Goal: Check status: Check status

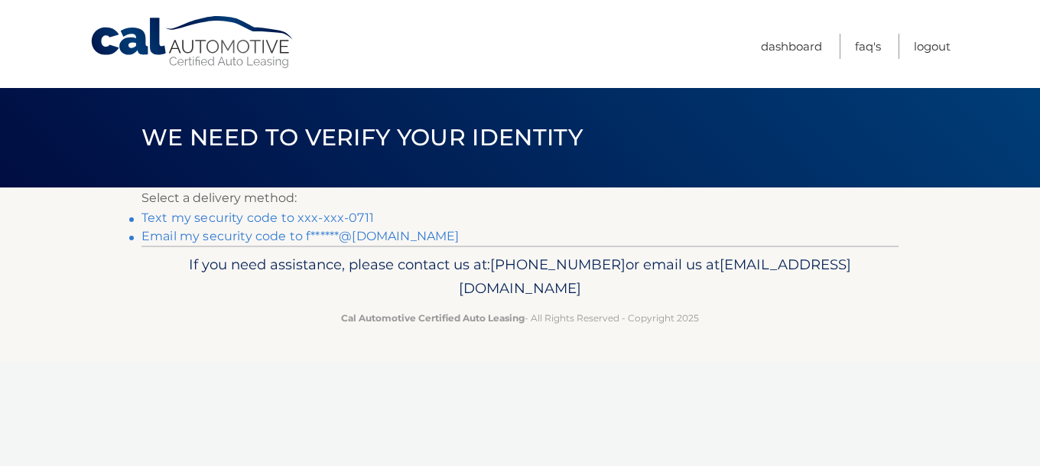
click at [242, 240] on link "Email my security code to f******@yahoo.com" at bounding box center [300, 236] width 318 height 15
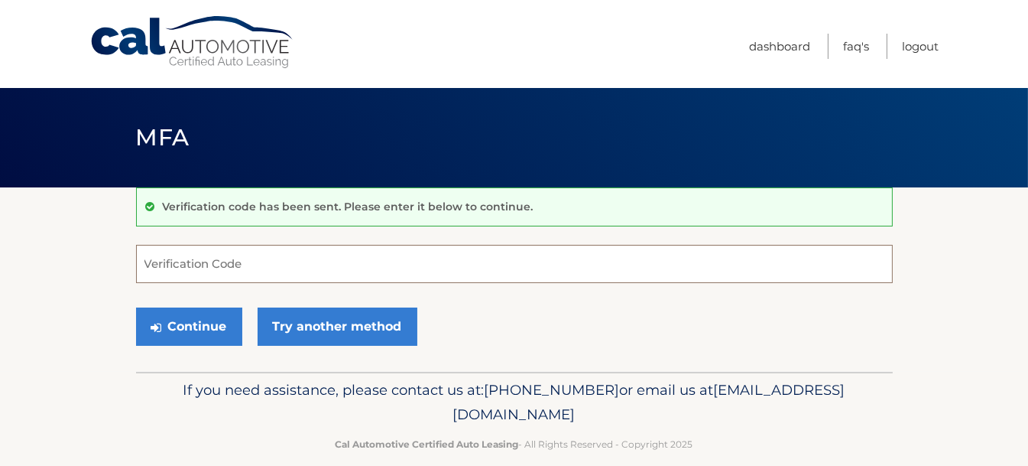
click at [205, 257] on input "Verification Code" at bounding box center [514, 264] width 757 height 38
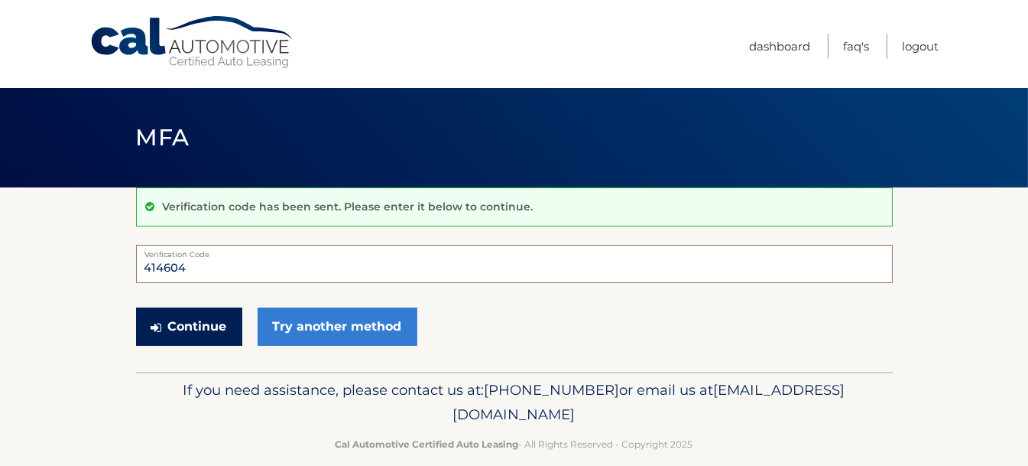
type input "414604"
click at [197, 328] on button "Continue" at bounding box center [189, 326] width 106 height 38
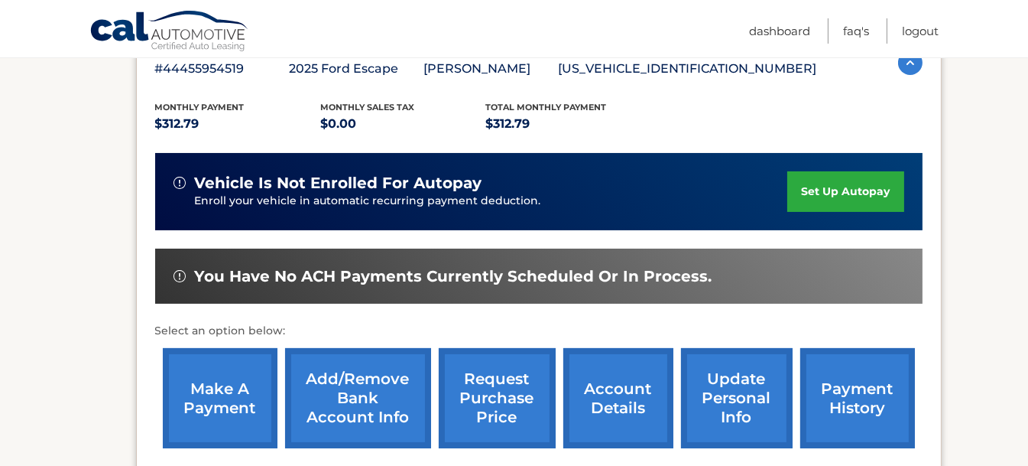
scroll to position [306, 0]
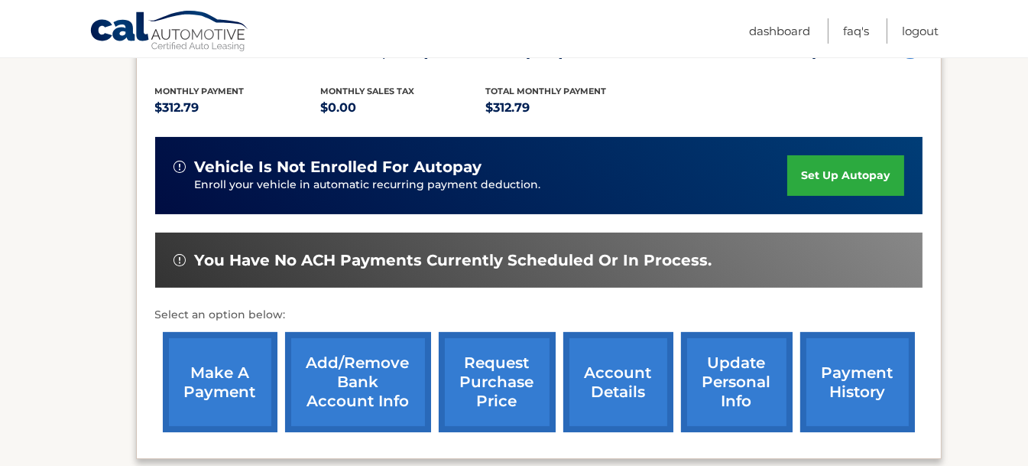
click at [815, 381] on link "payment history" at bounding box center [857, 382] width 115 height 100
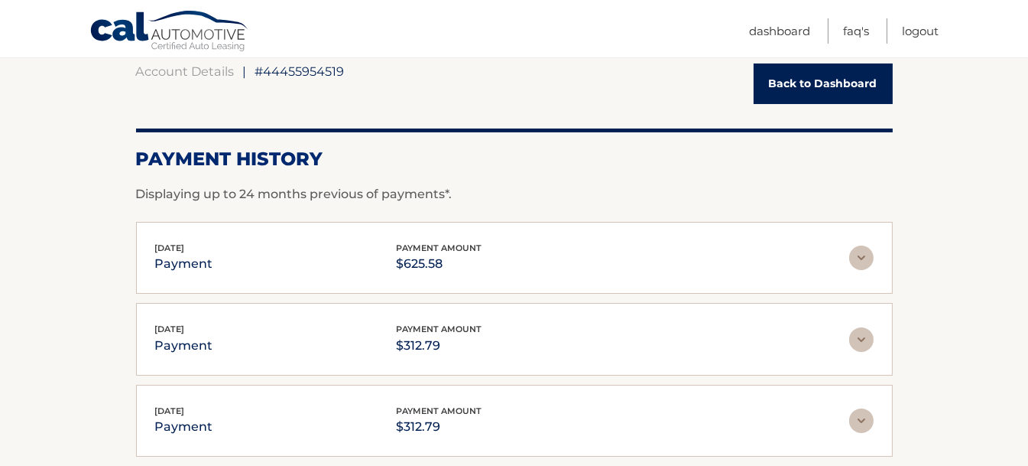
scroll to position [153, 0]
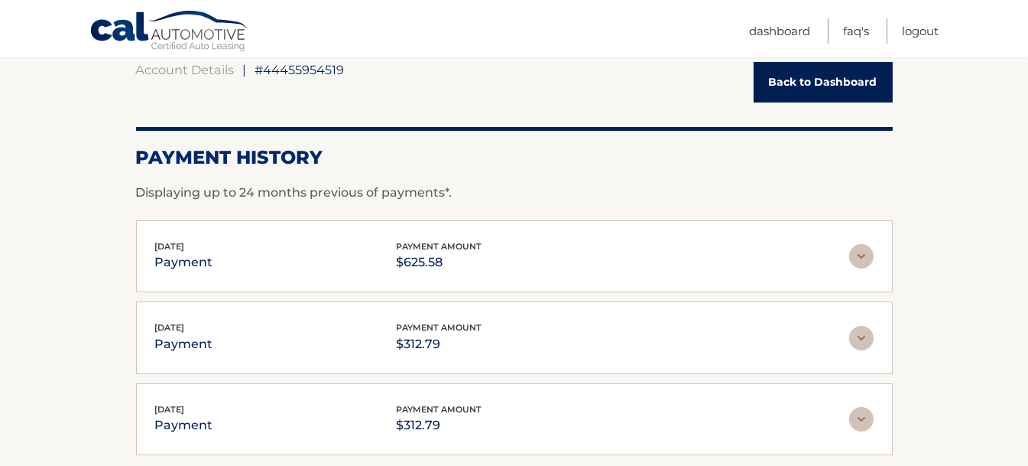
click at [862, 255] on img at bounding box center [861, 256] width 24 height 24
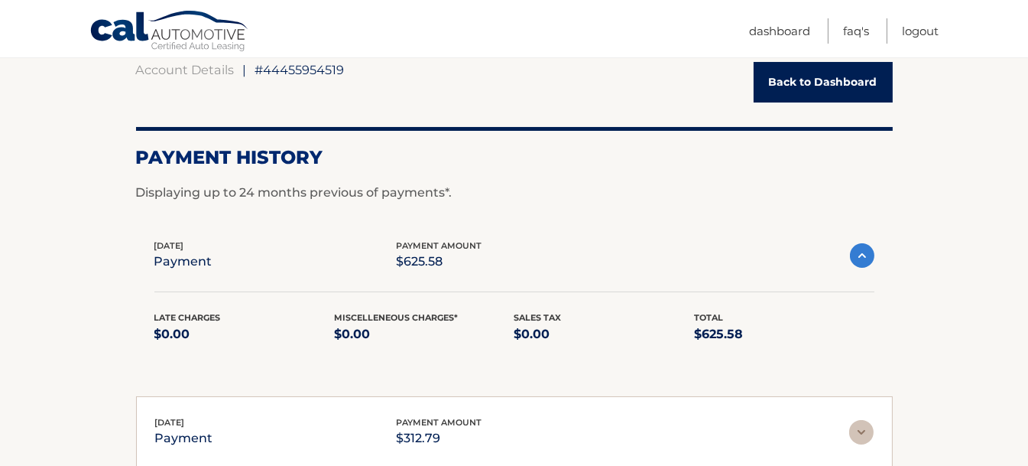
click at [782, 85] on link "Back to Dashboard" at bounding box center [823, 82] width 139 height 41
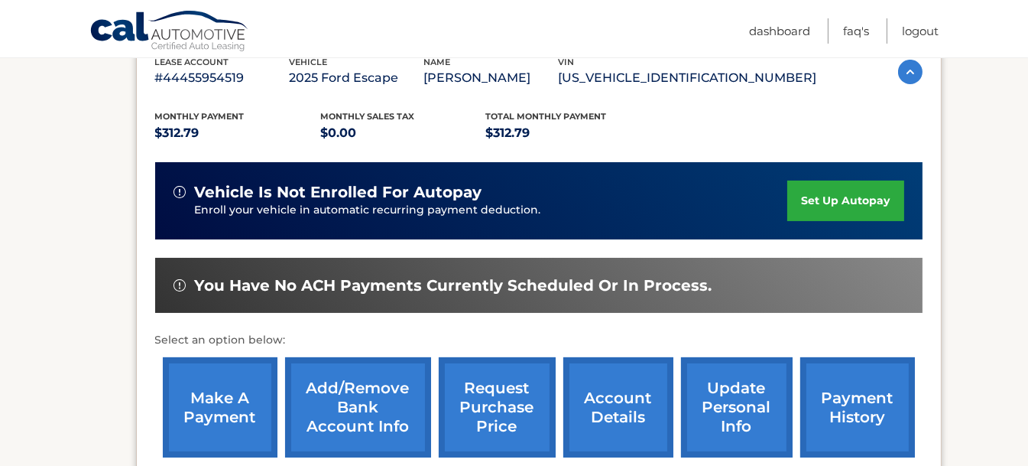
scroll to position [381, 0]
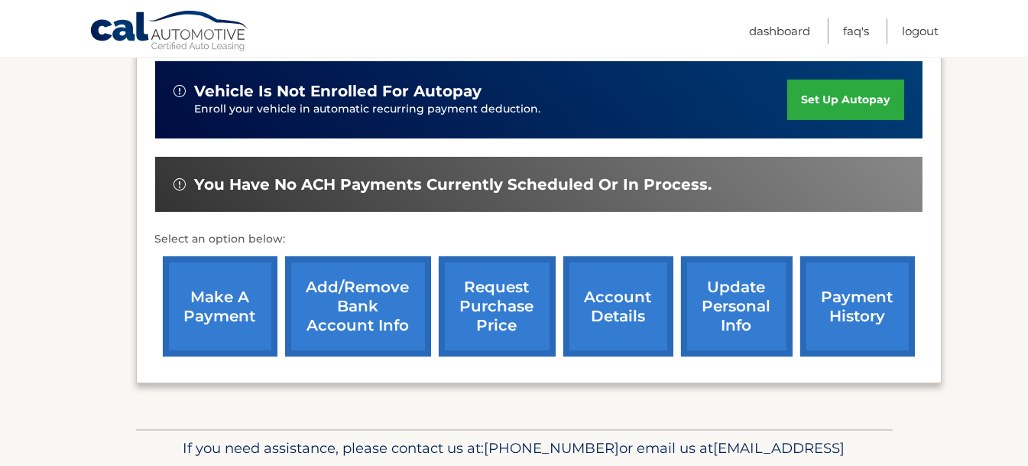
click at [630, 298] on link "account details" at bounding box center [618, 306] width 110 height 100
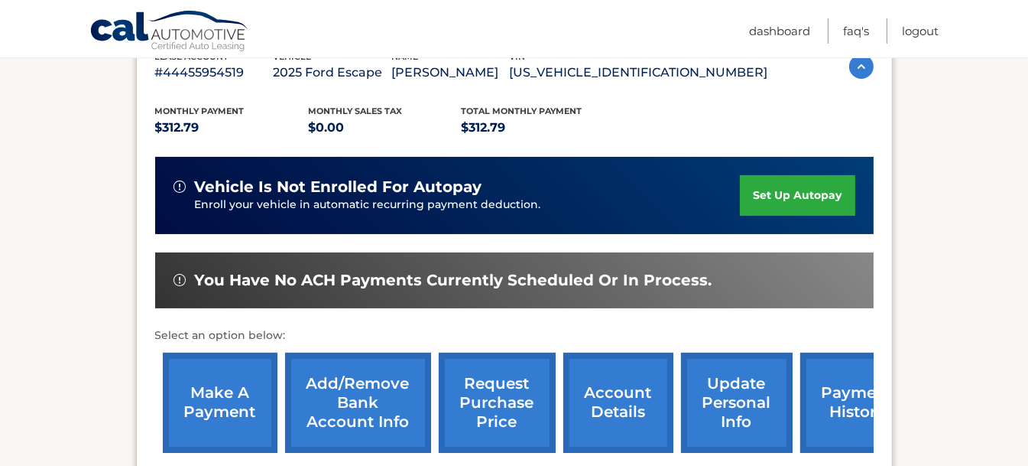
scroll to position [229, 0]
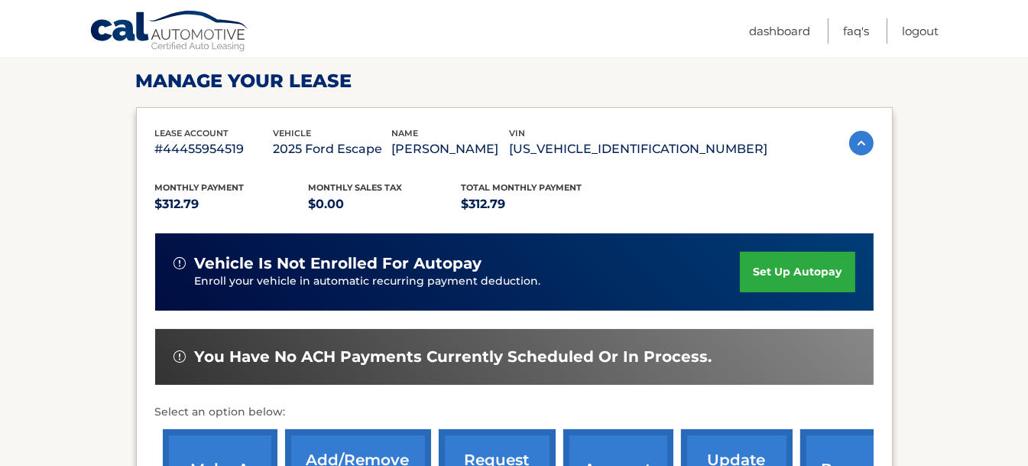
click at [863, 148] on img at bounding box center [861, 143] width 24 height 24
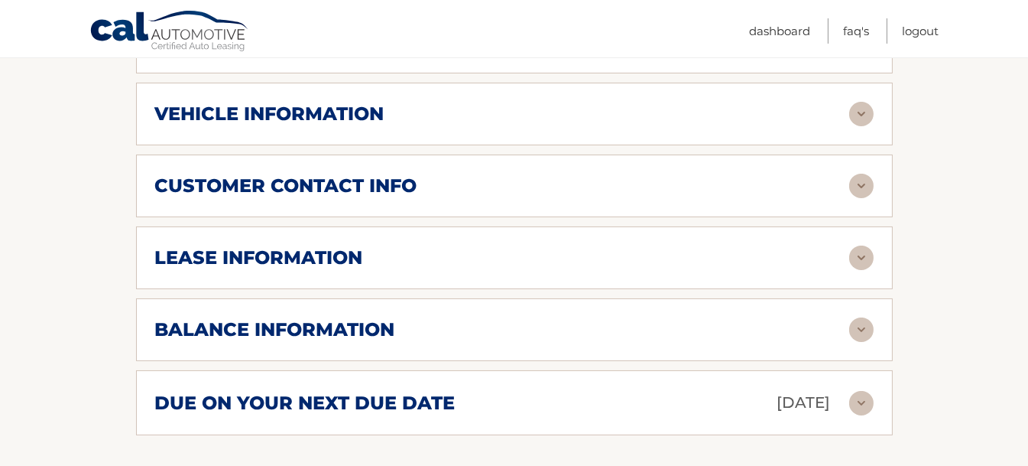
scroll to position [381, 0]
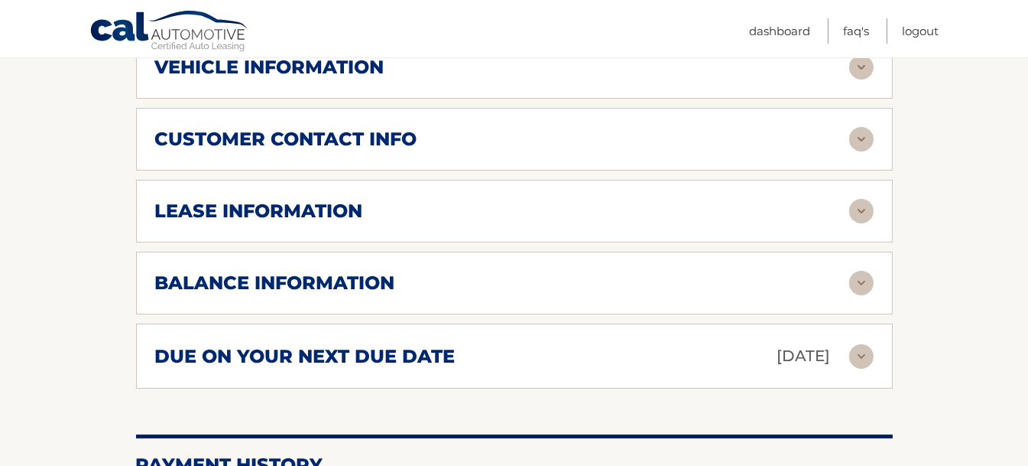
click at [861, 349] on img at bounding box center [861, 356] width 24 height 24
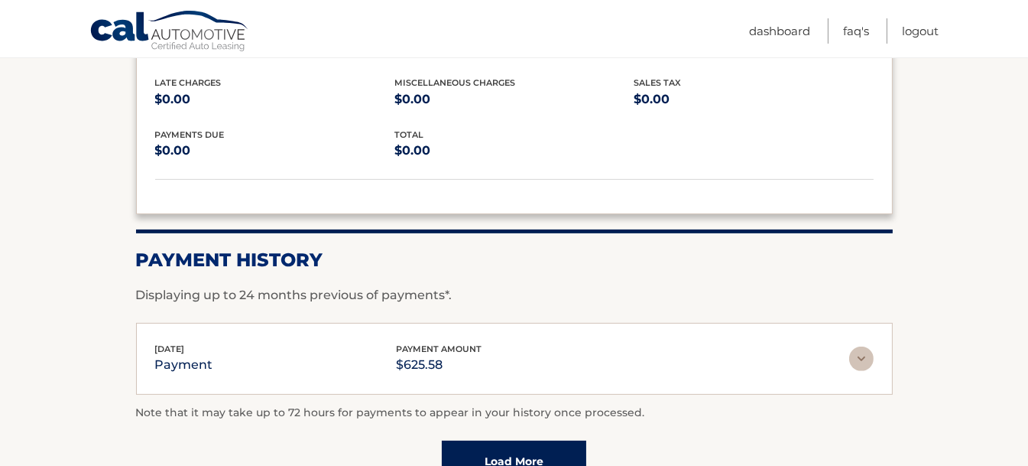
scroll to position [764, 0]
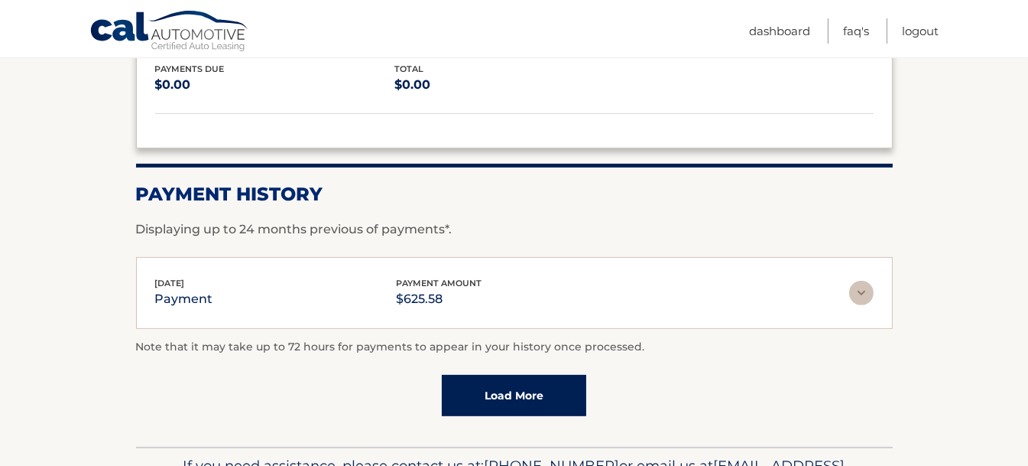
click at [862, 296] on img at bounding box center [861, 293] width 24 height 24
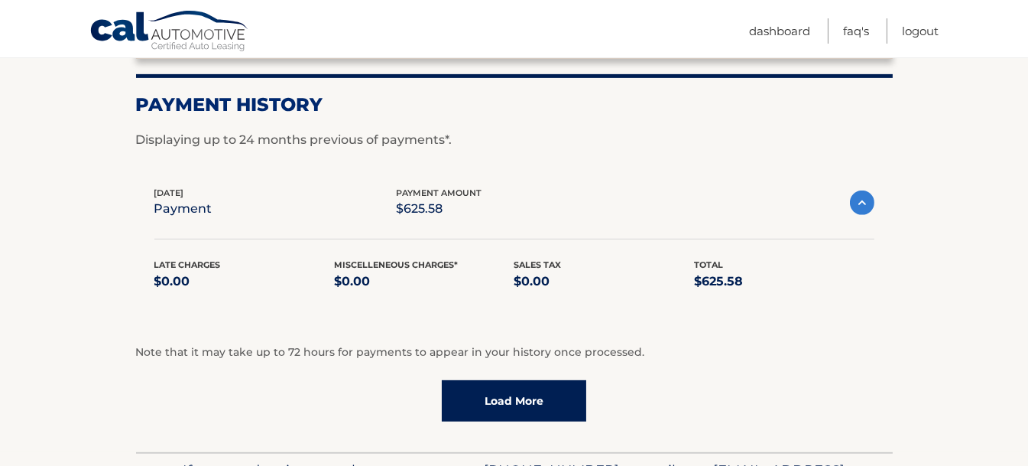
scroll to position [917, 0]
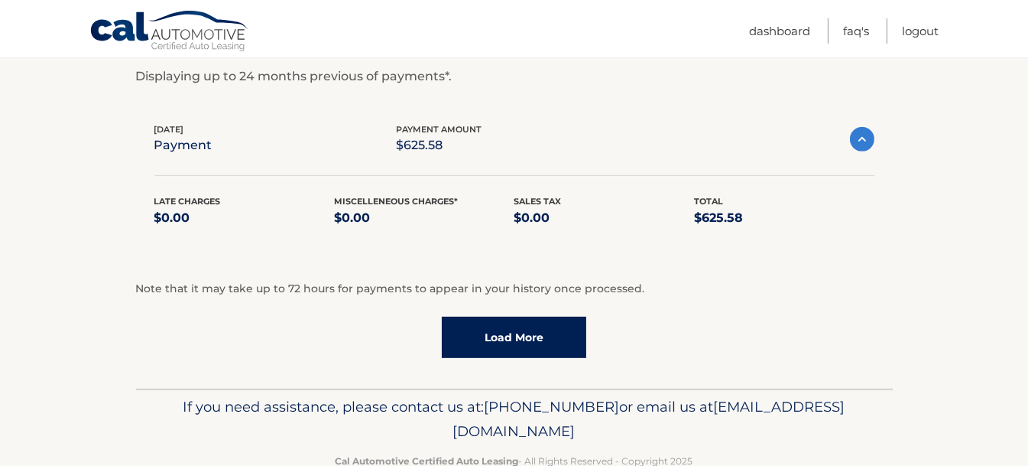
click at [546, 336] on link "Load More" at bounding box center [514, 337] width 144 height 41
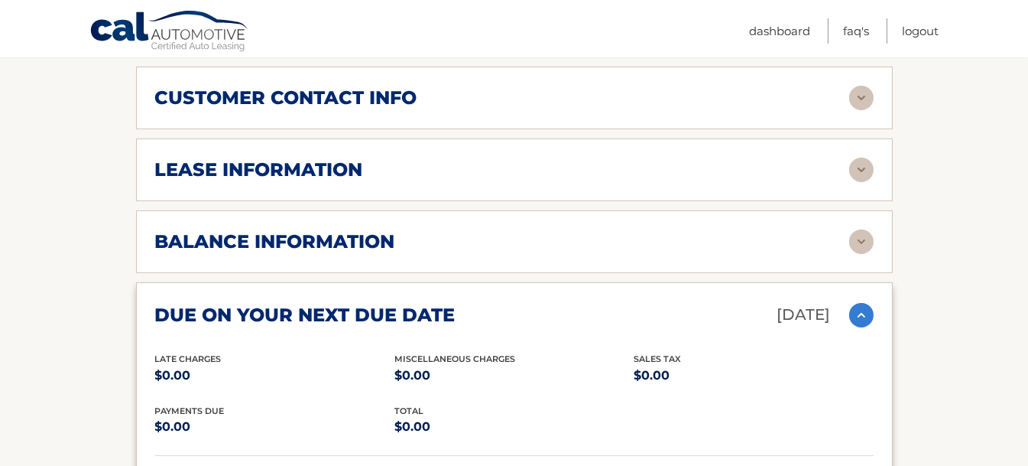
scroll to position [381, 0]
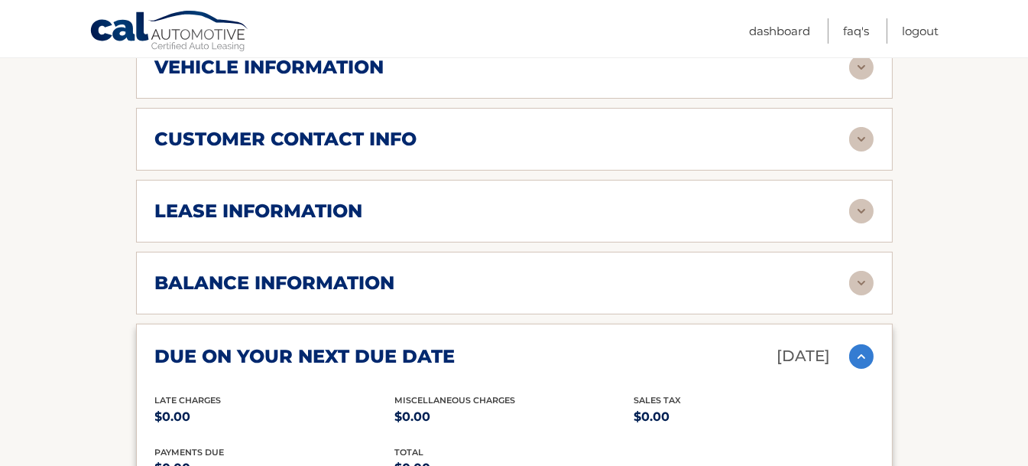
click at [862, 278] on img at bounding box center [861, 283] width 24 height 24
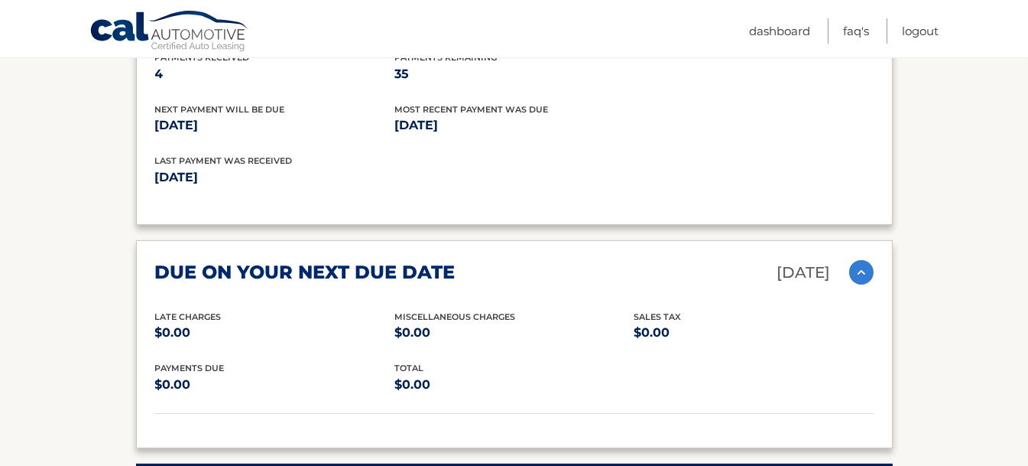
scroll to position [687, 0]
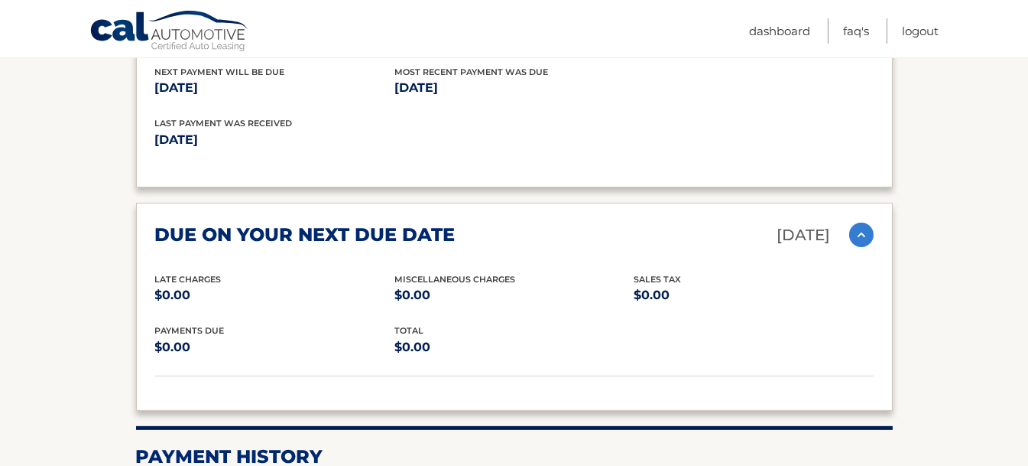
click at [863, 229] on img at bounding box center [861, 234] width 24 height 24
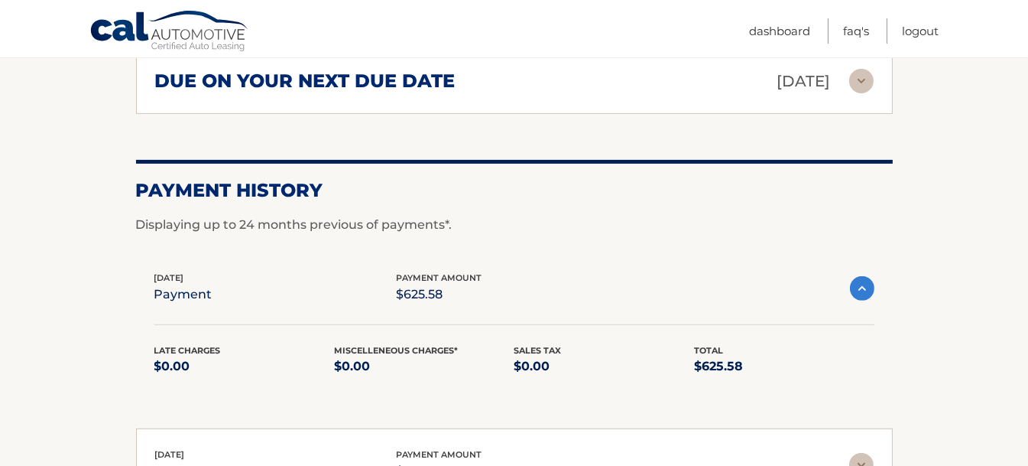
scroll to position [917, 0]
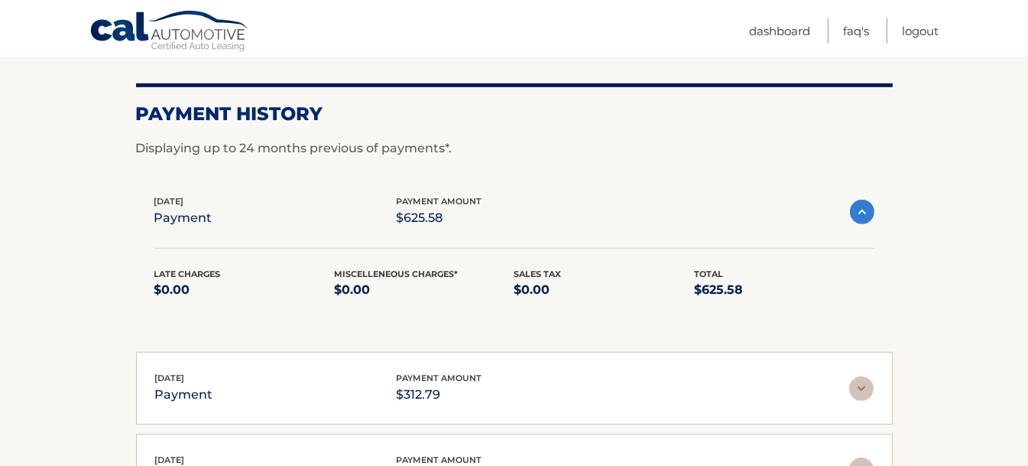
click at [858, 209] on img at bounding box center [862, 212] width 24 height 24
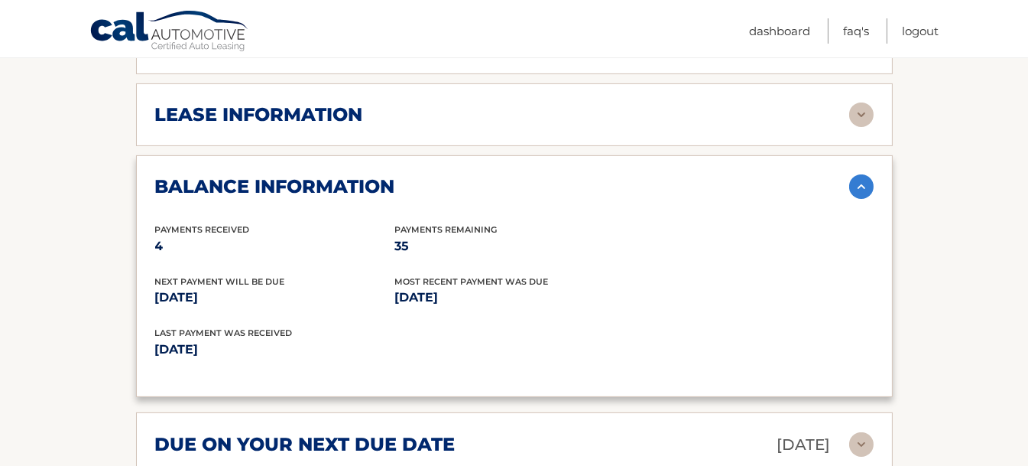
scroll to position [381, 0]
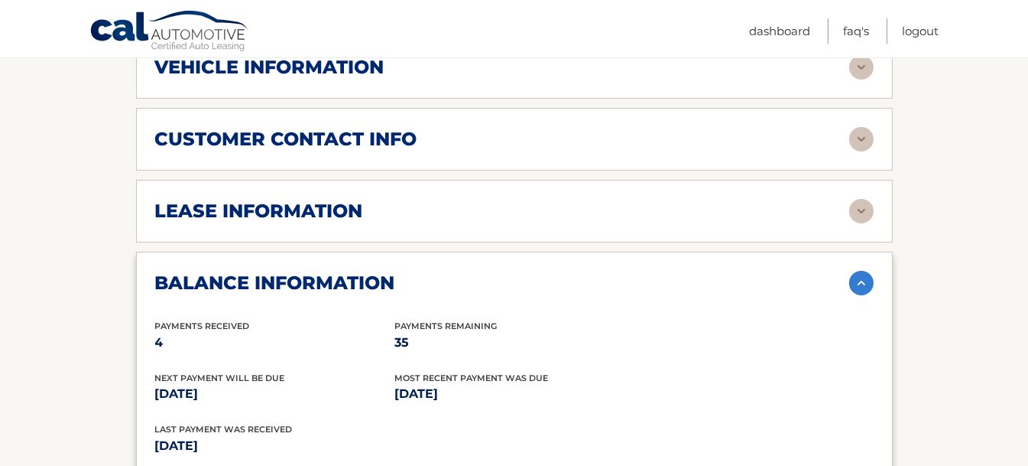
click at [859, 282] on img at bounding box center [861, 283] width 24 height 24
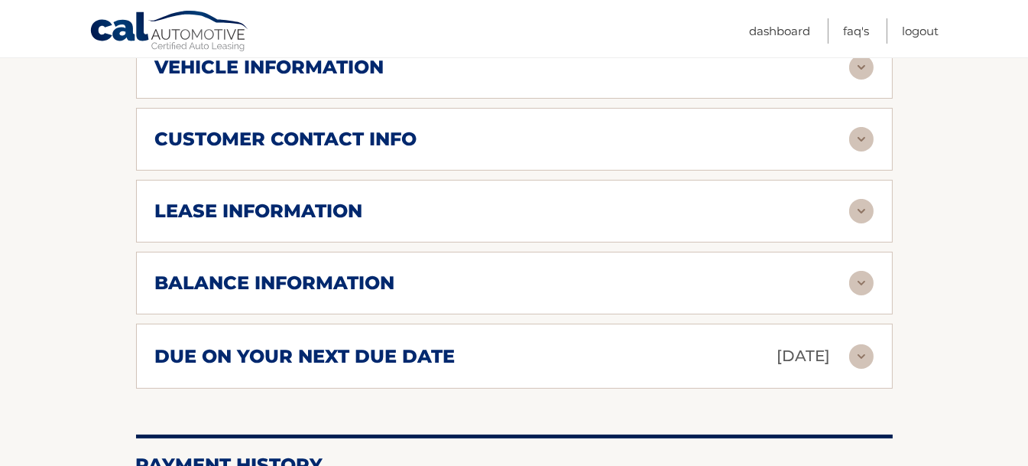
click at [859, 209] on img at bounding box center [861, 211] width 24 height 24
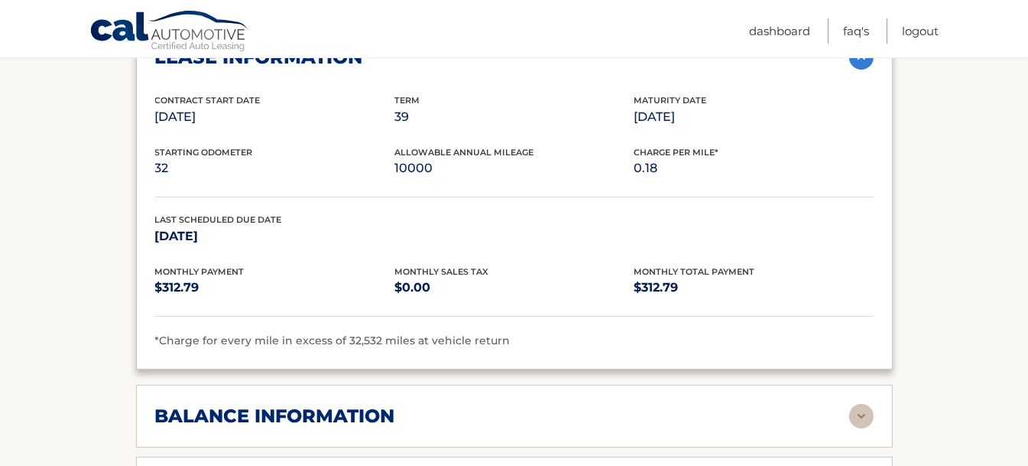
scroll to position [459, 0]
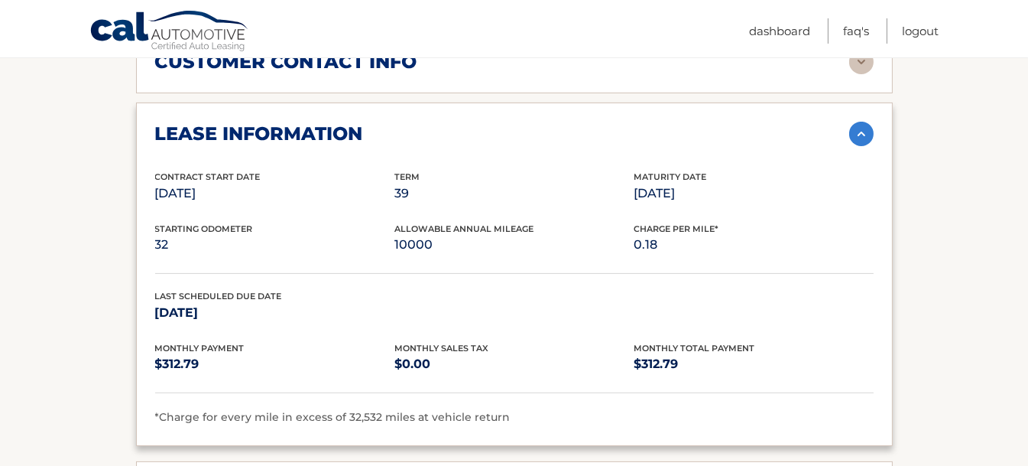
click at [857, 134] on img at bounding box center [861, 134] width 24 height 24
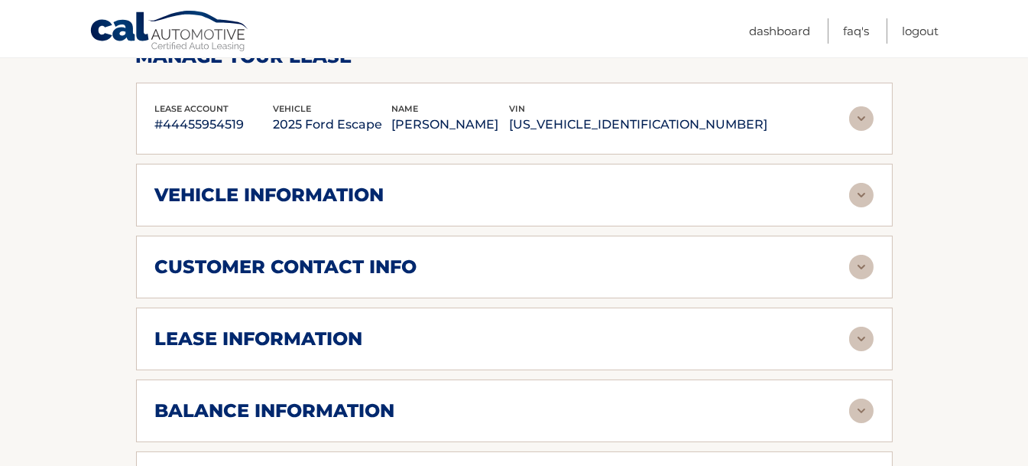
scroll to position [229, 0]
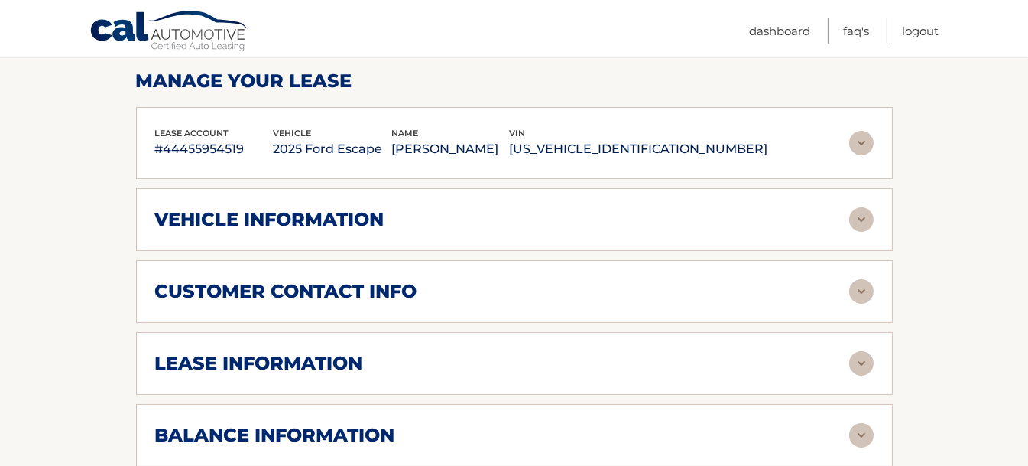
click at [862, 294] on img at bounding box center [861, 291] width 24 height 24
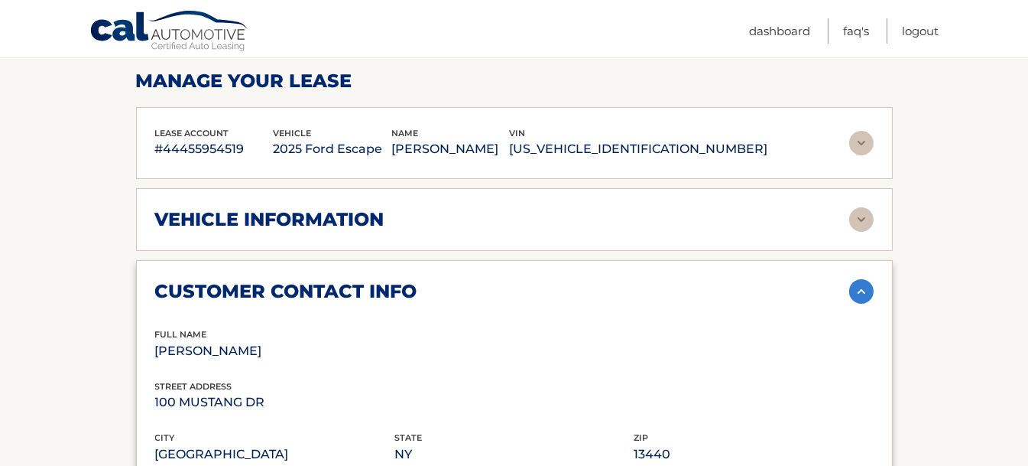
click at [862, 294] on img at bounding box center [861, 291] width 24 height 24
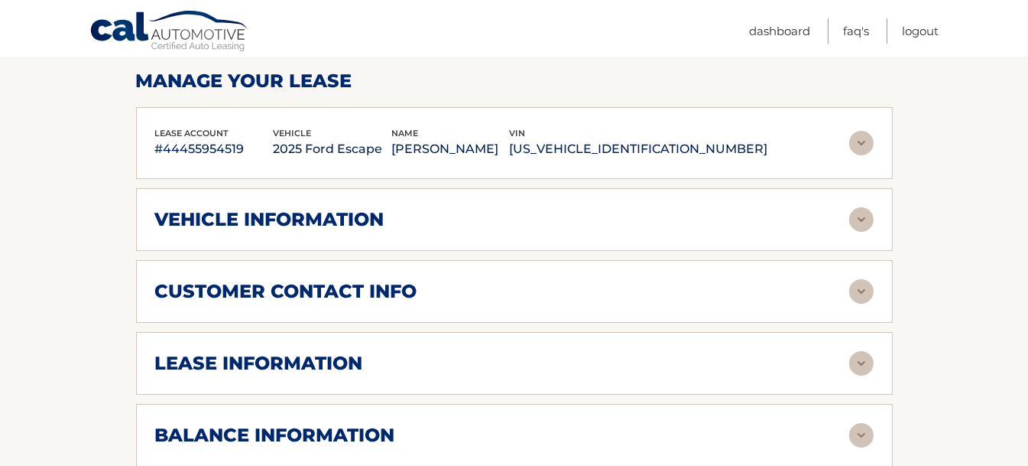
click at [856, 216] on img at bounding box center [861, 219] width 24 height 24
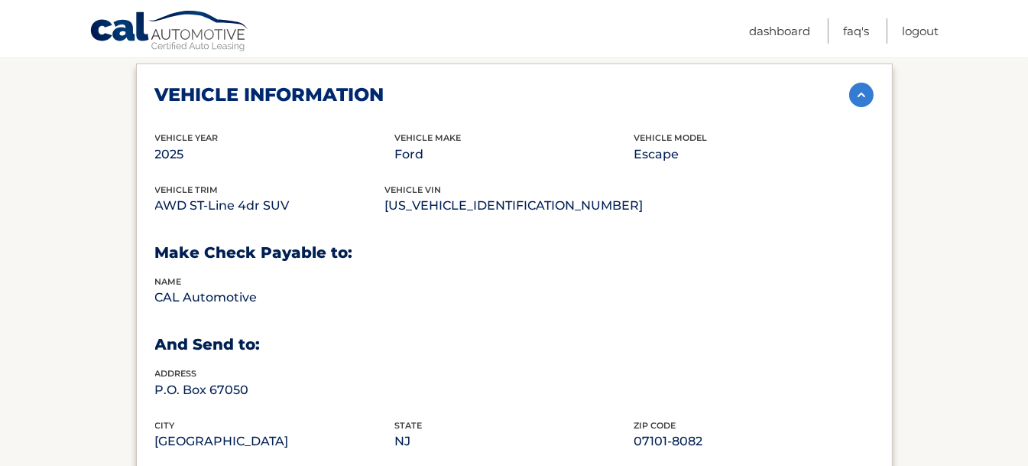
scroll to position [306, 0]
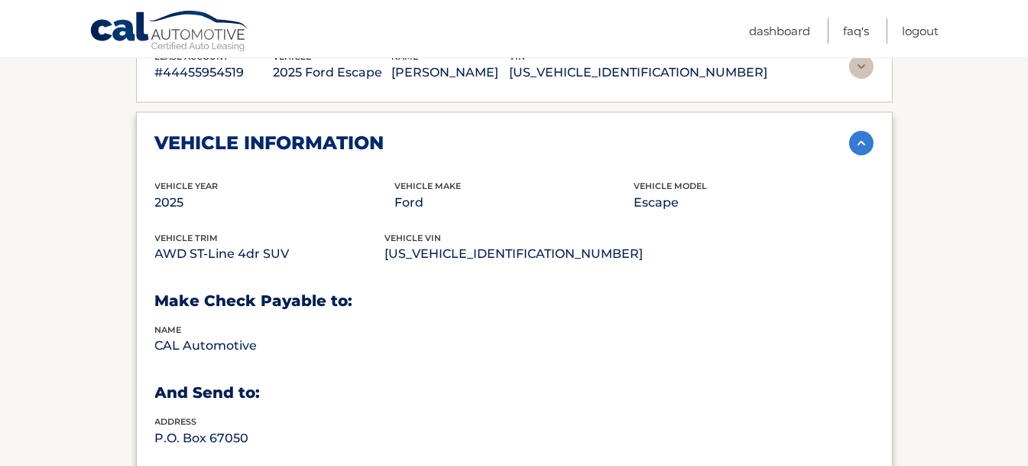
click at [858, 146] on img at bounding box center [861, 143] width 24 height 24
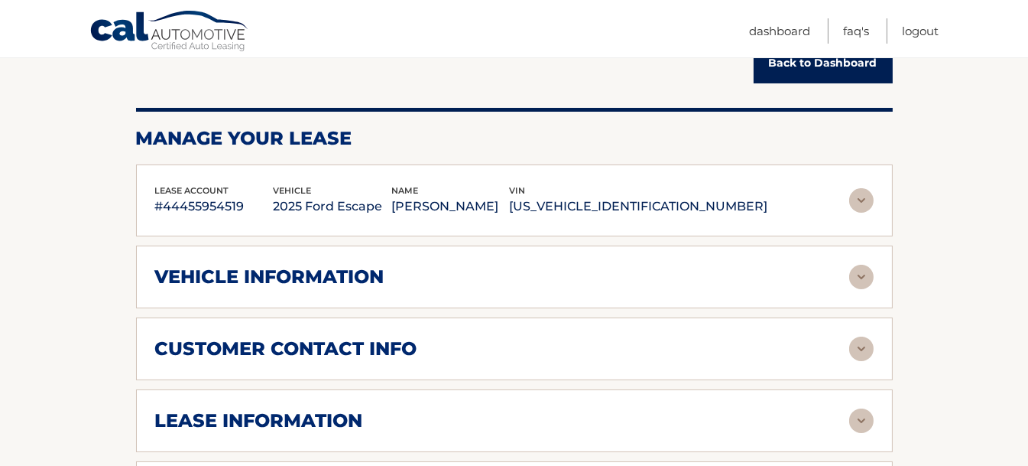
scroll to position [153, 0]
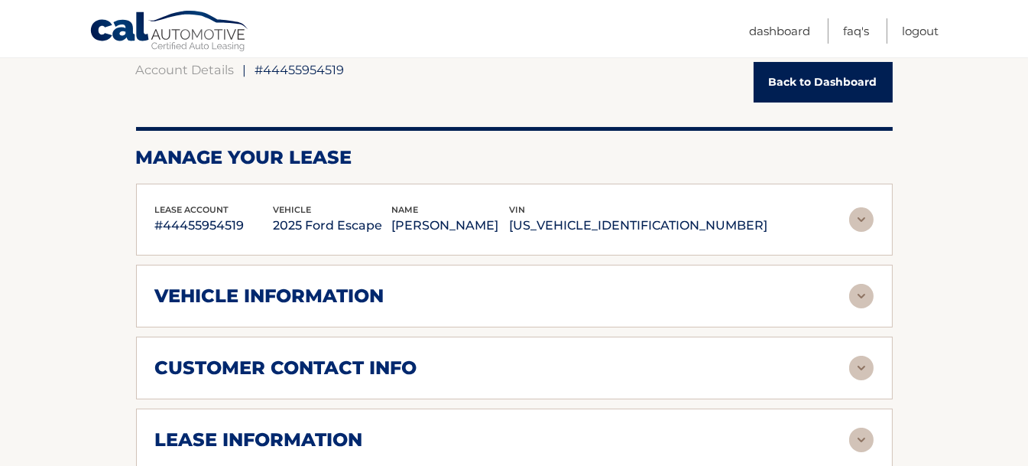
click at [861, 213] on img at bounding box center [861, 219] width 24 height 24
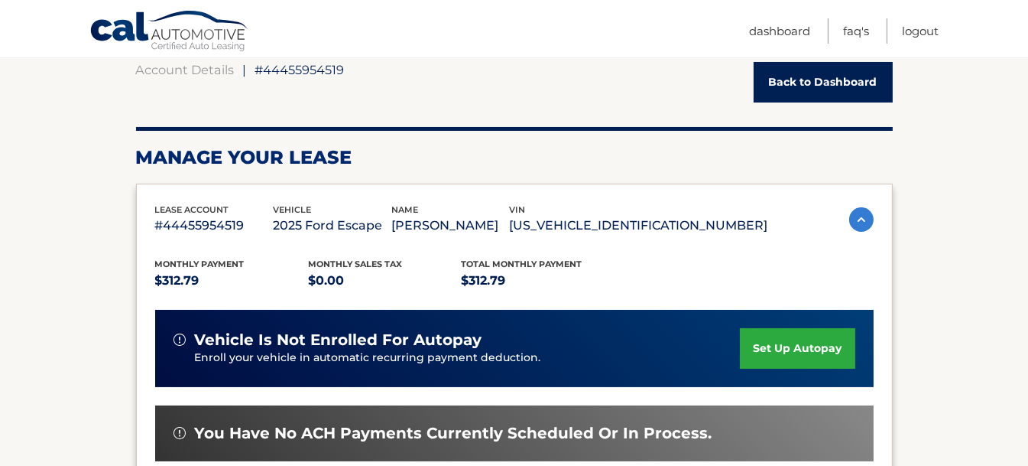
scroll to position [229, 0]
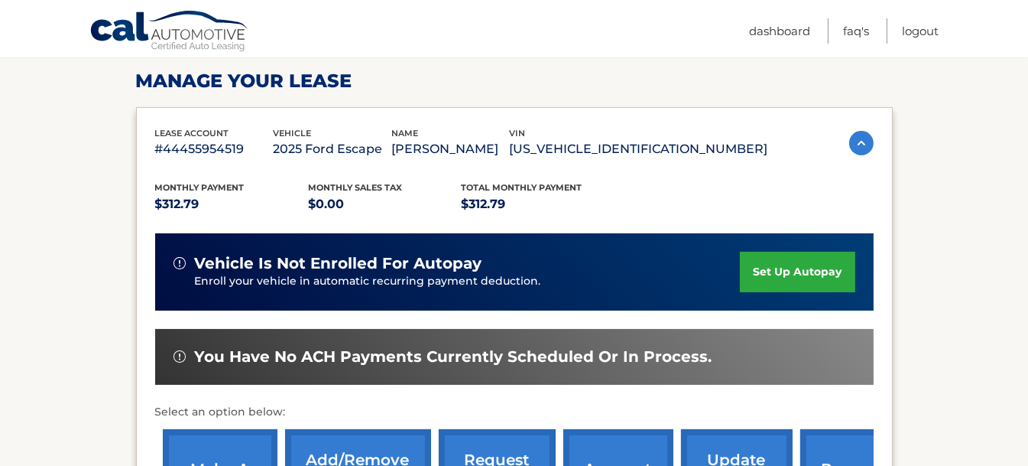
click at [860, 142] on img at bounding box center [861, 143] width 24 height 24
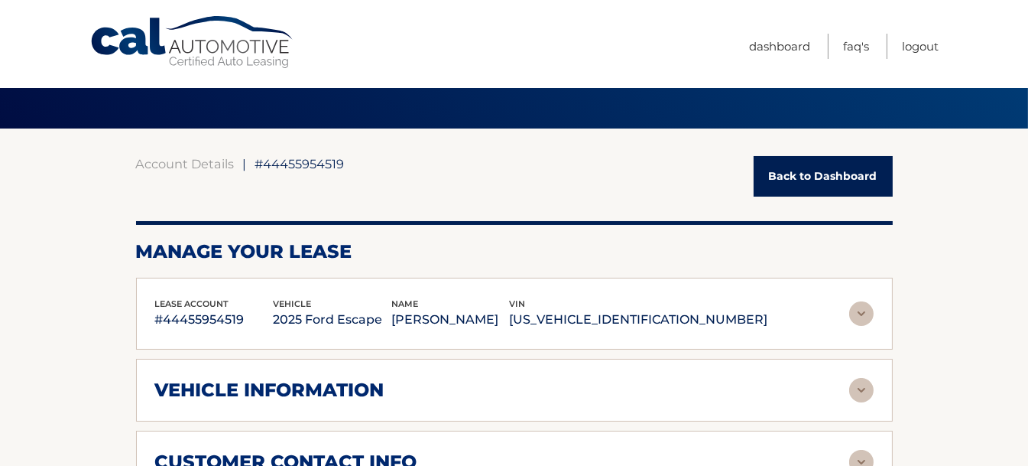
scroll to position [0, 0]
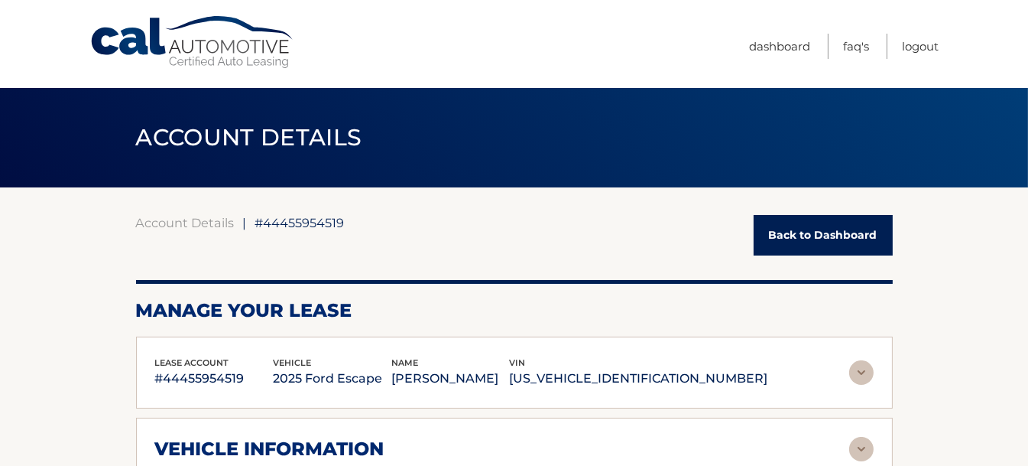
click at [807, 228] on link "Back to Dashboard" at bounding box center [823, 235] width 139 height 41
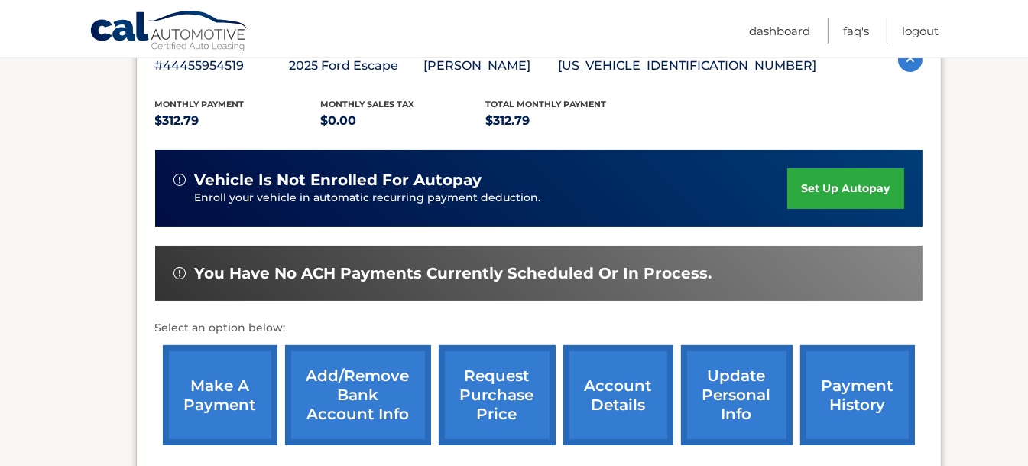
scroll to position [306, 0]
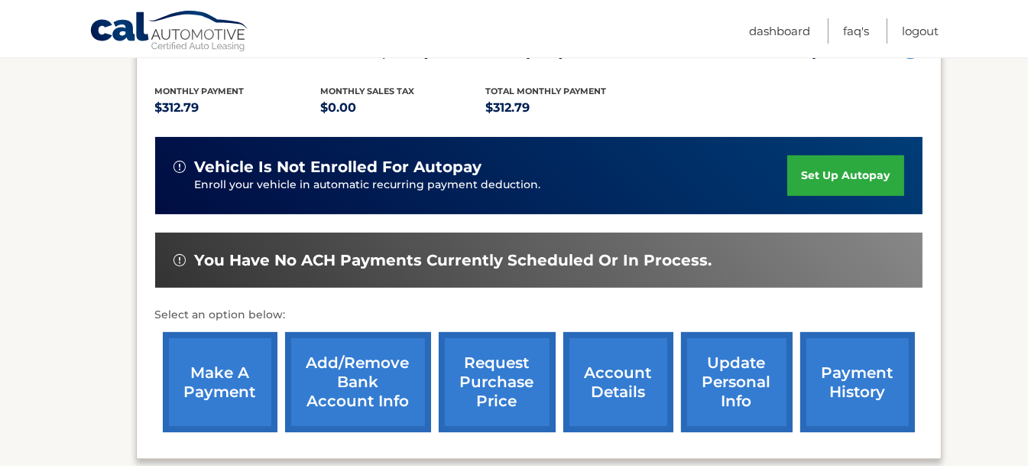
click at [863, 367] on link "payment history" at bounding box center [857, 382] width 115 height 100
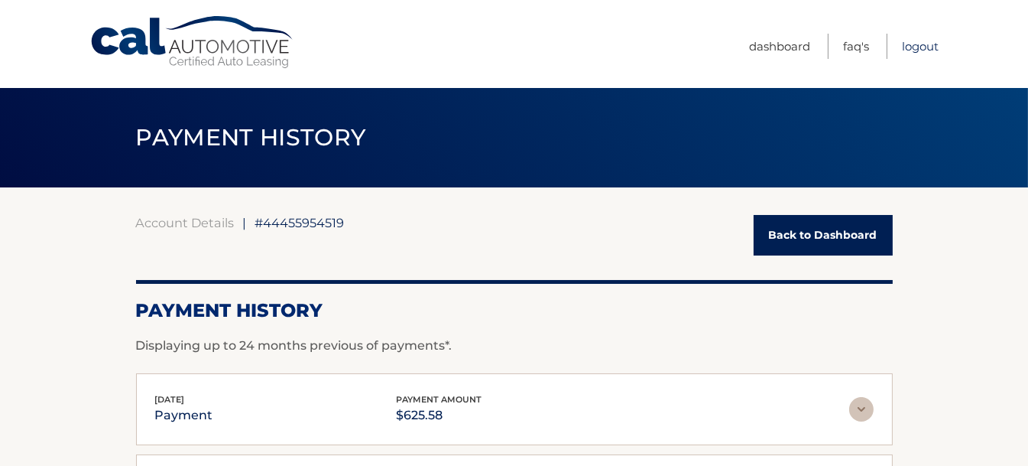
click at [927, 50] on link "Logout" at bounding box center [920, 46] width 37 height 25
